Goal: Information Seeking & Learning: Understand process/instructions

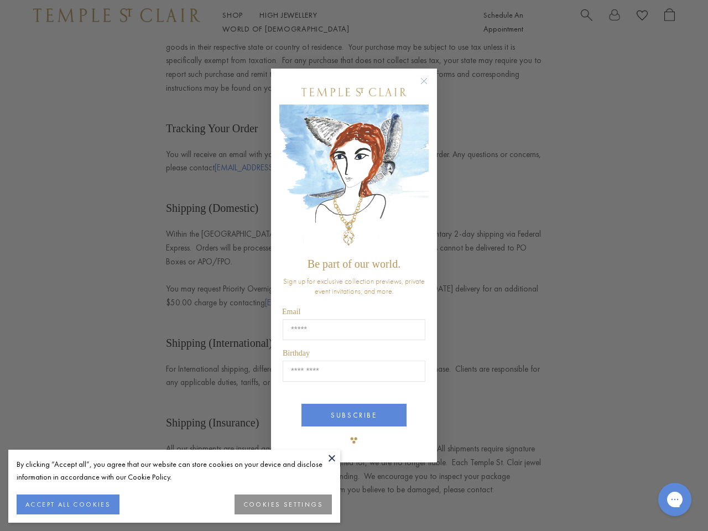
click at [354, 266] on span "Be part of our world." at bounding box center [354, 264] width 93 height 12
click at [332, 458] on button at bounding box center [332, 458] width 17 height 17
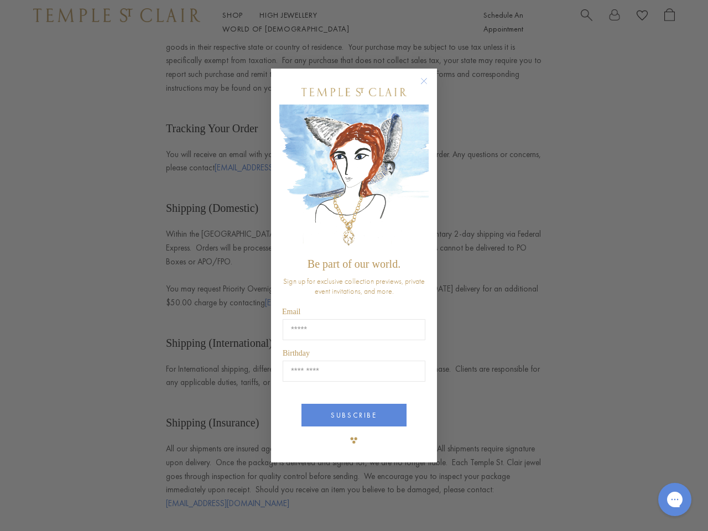
click at [67, 504] on div "Close dialog Be part of our world. Sign up for exclusive collection previews, p…" at bounding box center [354, 265] width 708 height 531
click at [284, 504] on div "Close dialog Be part of our world. Sign up for exclusive collection previews, p…" at bounding box center [354, 265] width 708 height 531
click at [429, 86] on icon "Close dialog" at bounding box center [424, 81] width 14 height 14
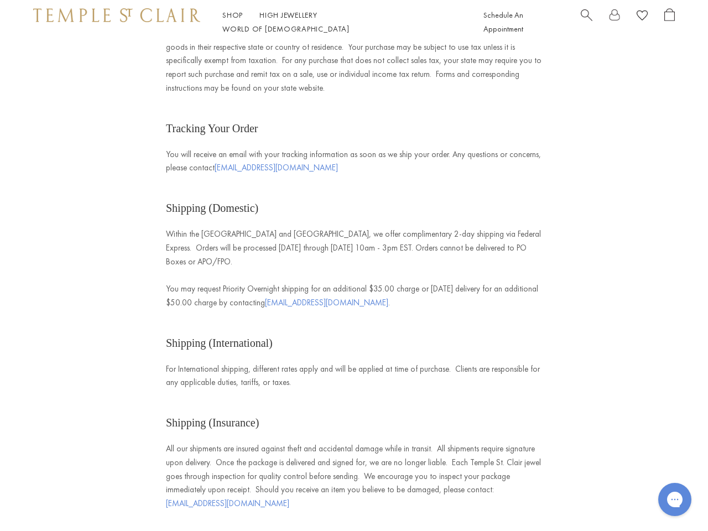
click at [354, 445] on button "SUBSCRIBE" at bounding box center [353, 456] width 105 height 23
click at [675, 499] on icon "Gorgias live chat" at bounding box center [674, 499] width 11 height 11
